Goal: Find specific page/section: Find specific page/section

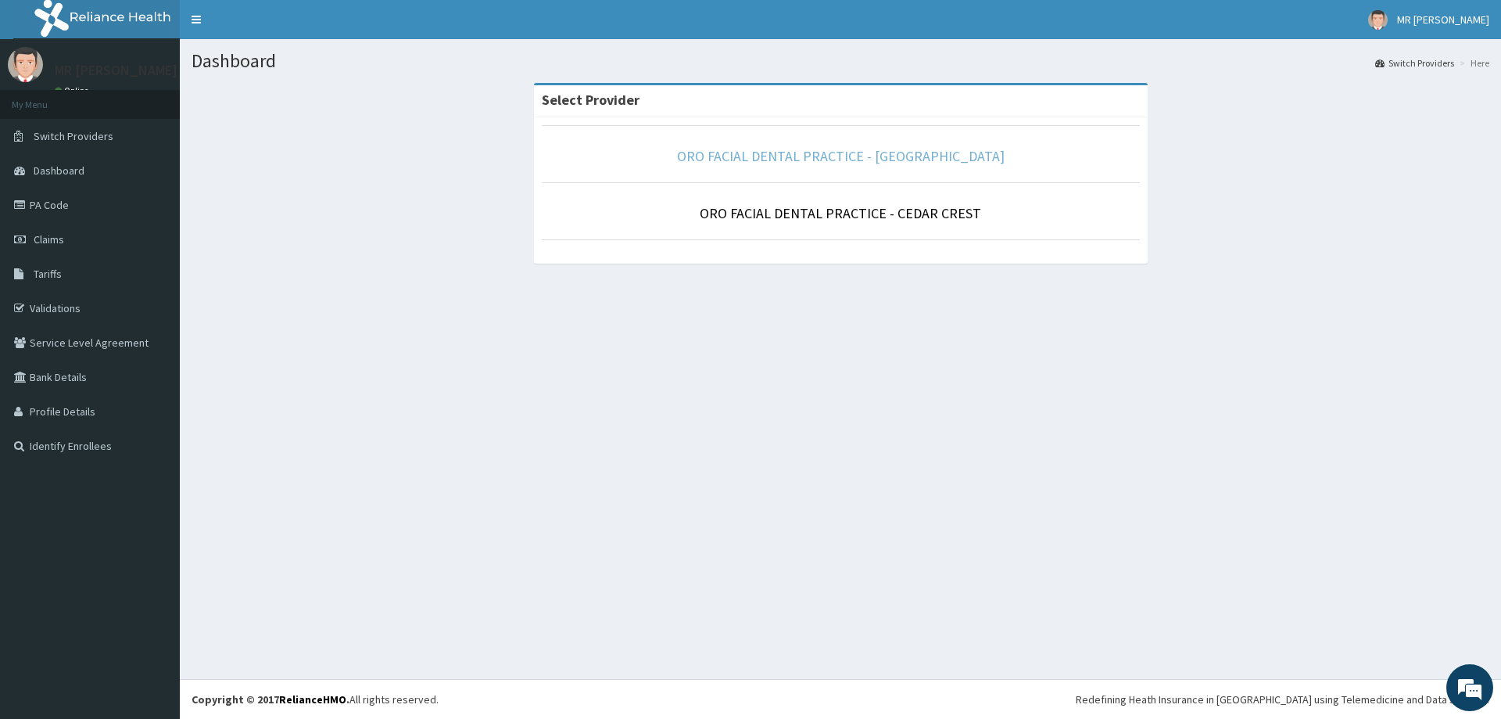
click at [820, 165] on link "ORO FACIAL DENTAL PRACTICE - [GEOGRAPHIC_DATA]" at bounding box center [841, 156] width 328 height 18
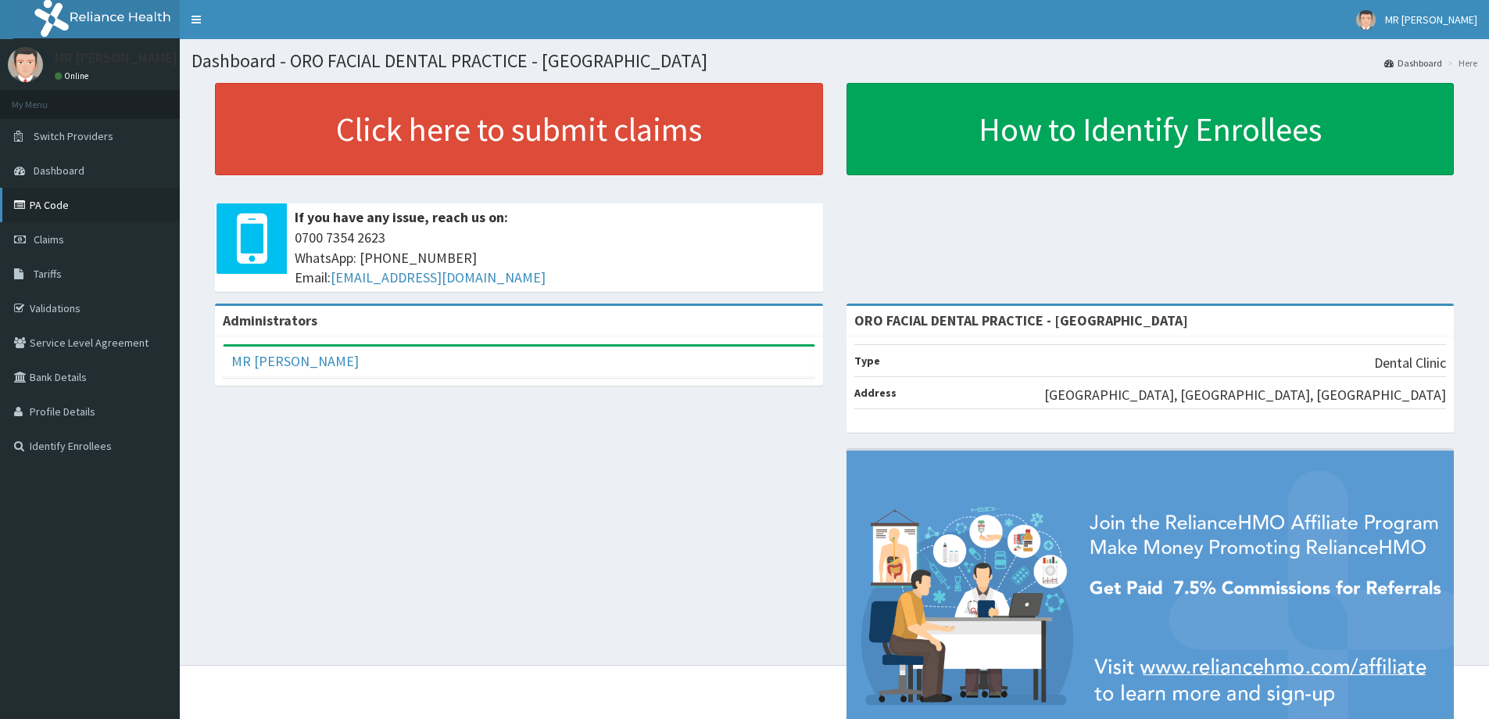
click at [59, 202] on link "PA Code" at bounding box center [90, 205] width 180 height 34
